Goal: Information Seeking & Learning: Learn about a topic

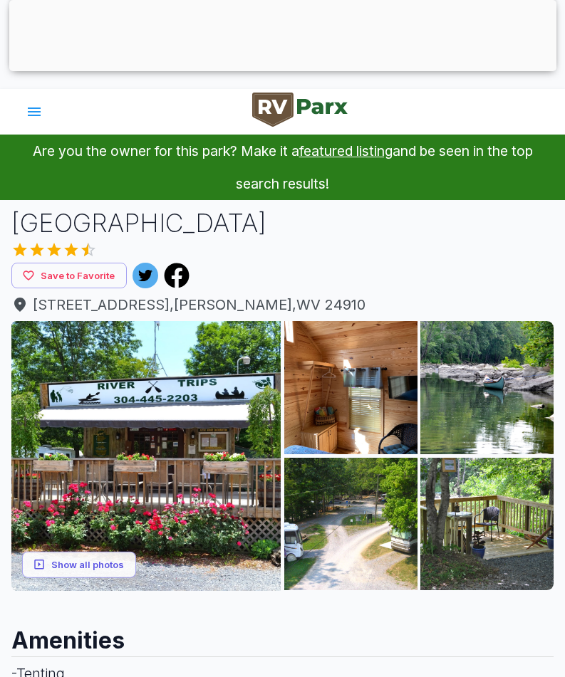
click at [350, 502] on img at bounding box center [350, 524] width 133 height 133
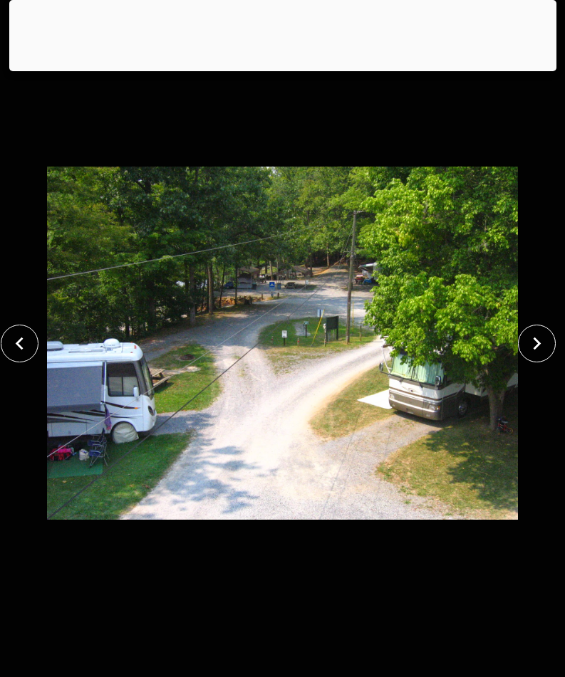
click at [534, 342] on icon "close" at bounding box center [536, 343] width 25 height 25
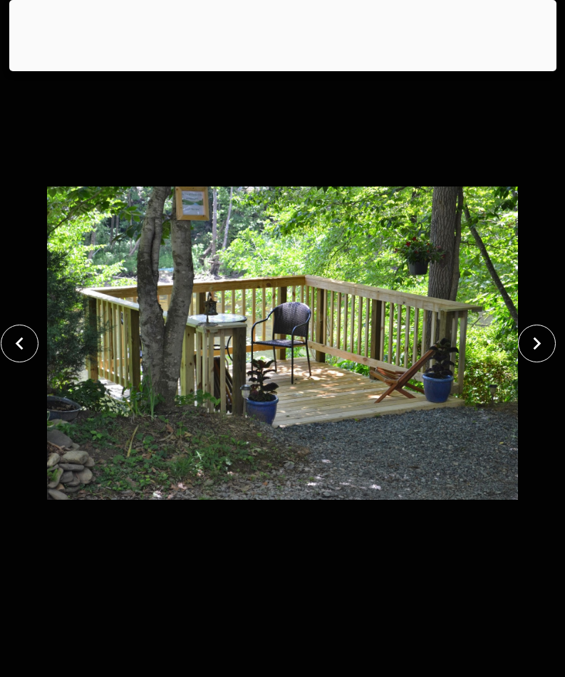
click at [541, 337] on icon "close" at bounding box center [536, 343] width 25 height 25
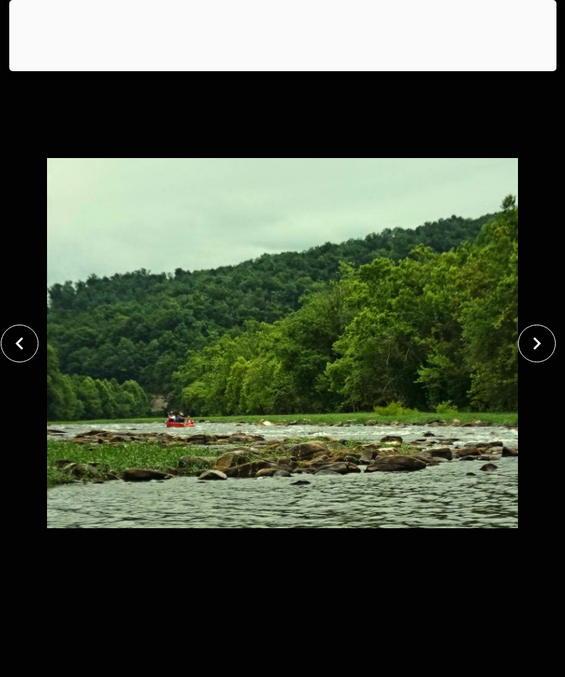
click at [539, 341] on icon "close" at bounding box center [536, 343] width 25 height 25
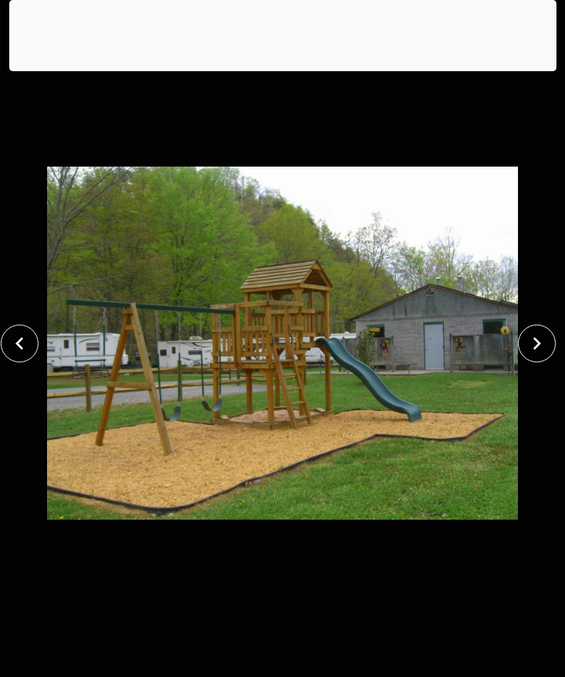
click at [536, 339] on icon "close" at bounding box center [538, 343] width 8 height 13
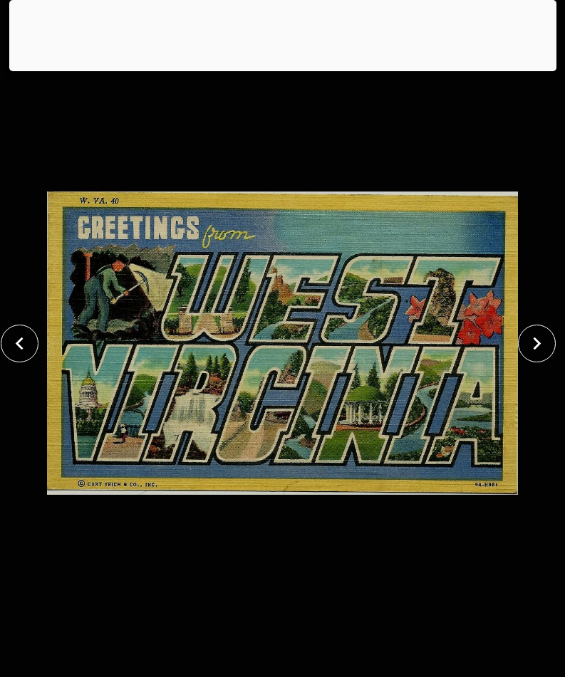
click at [541, 337] on icon "close" at bounding box center [536, 343] width 25 height 25
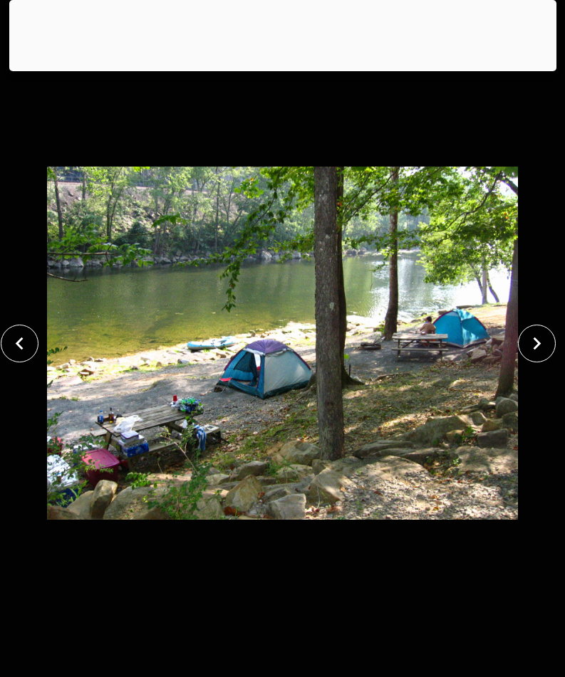
click at [537, 338] on icon "close" at bounding box center [536, 343] width 25 height 25
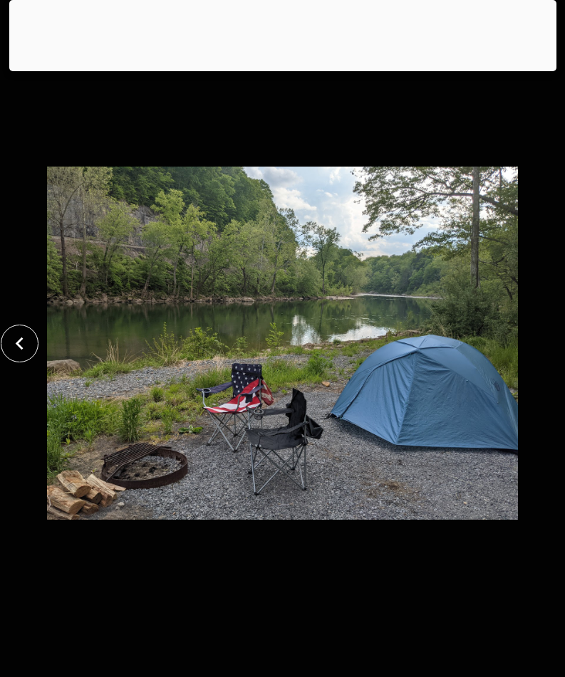
click at [538, 348] on div at bounding box center [282, 343] width 565 height 603
click at [442, 115] on img at bounding box center [282, 343] width 471 height 603
click at [517, 352] on img at bounding box center [282, 343] width 471 height 603
click at [4, 344] on button "close" at bounding box center [20, 344] width 38 height 38
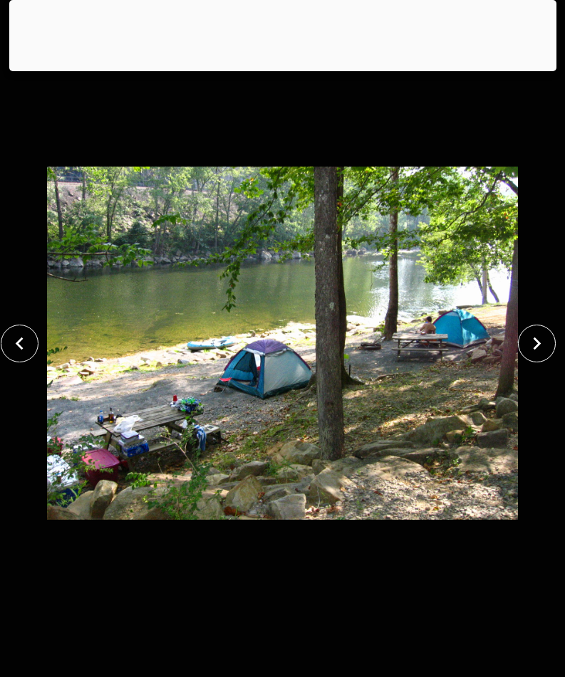
click at [274, 68] on div at bounding box center [282, 68] width 547 height 0
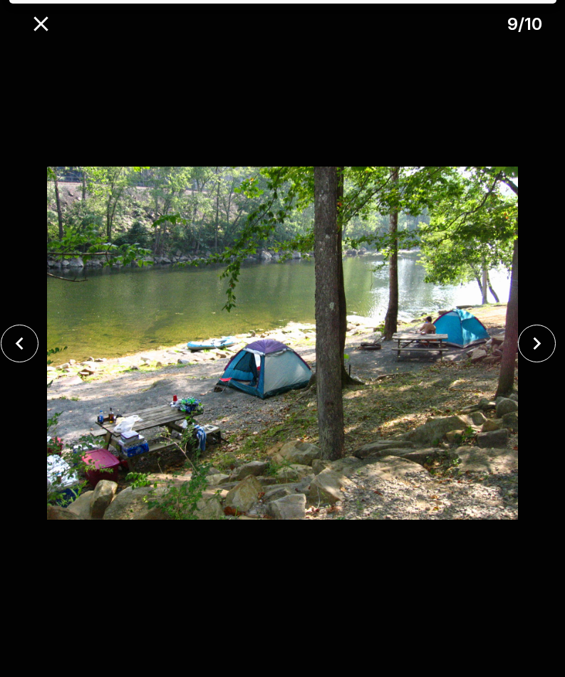
click at [39, 30] on icon "close" at bounding box center [40, 23] width 25 height 25
